Goal: Contribute content

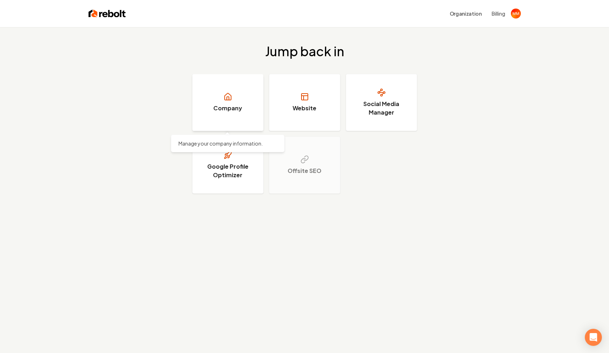
click at [251, 113] on link "Company" at bounding box center [227, 102] width 71 height 57
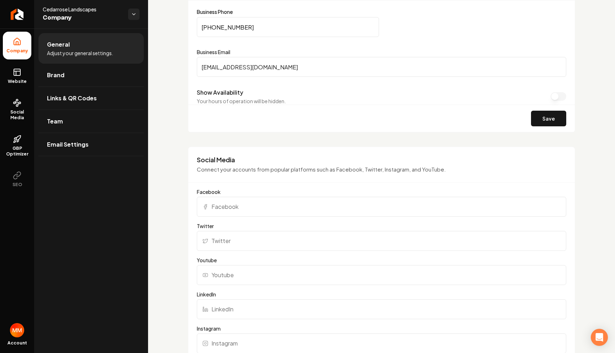
scroll to position [314, 0]
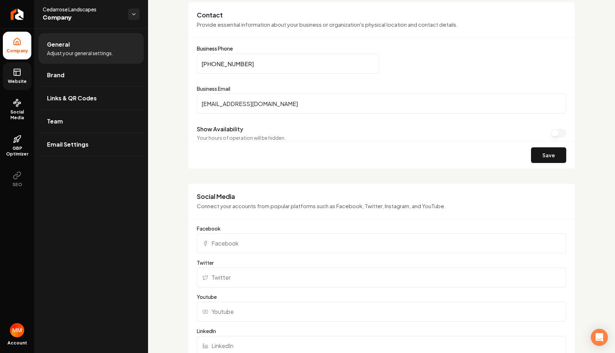
click at [15, 81] on span "Website" at bounding box center [17, 82] width 25 height 6
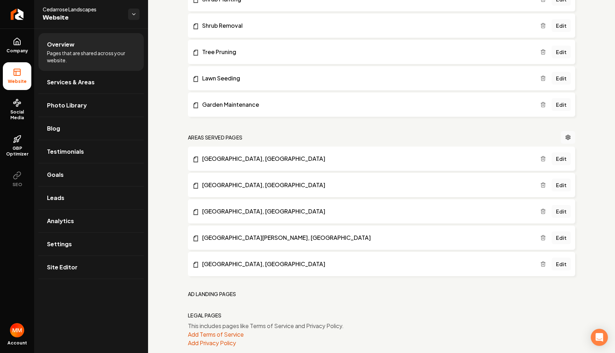
scroll to position [553, 0]
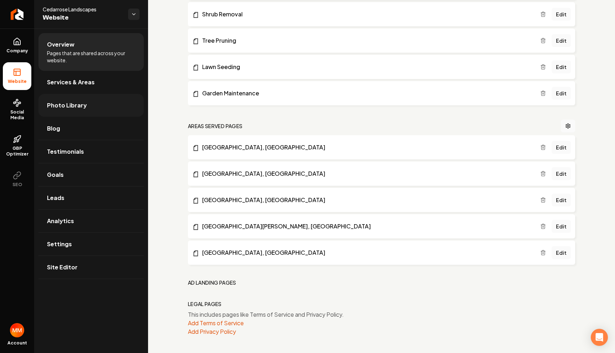
click at [85, 110] on link "Photo Library" at bounding box center [90, 105] width 105 height 23
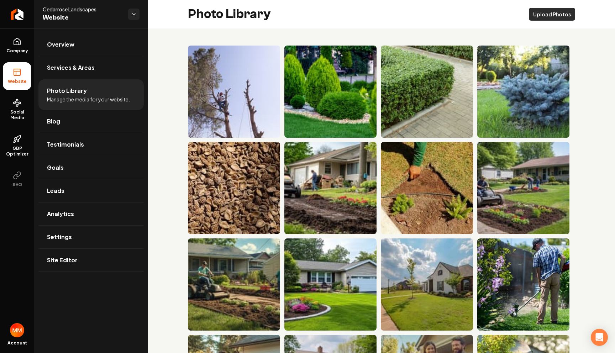
click at [540, 17] on button "Upload Photos" at bounding box center [551, 14] width 46 height 13
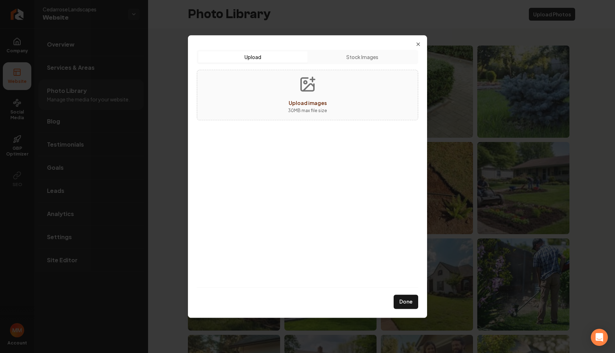
click at [321, 95] on button "Upload images 30 MB max file size" at bounding box center [307, 95] width 50 height 50
type input "**********"
